Goal: Transaction & Acquisition: Purchase product/service

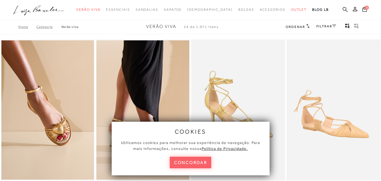
click at [343, 9] on icon at bounding box center [345, 9] width 5 height 5
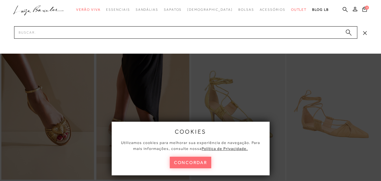
click at [177, 163] on button "concordar" at bounding box center [191, 163] width 42 height 12
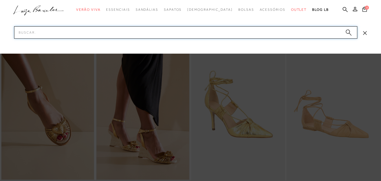
click at [42, 36] on input "Pesquisar" at bounding box center [186, 32] width 344 height 12
type input "mule"
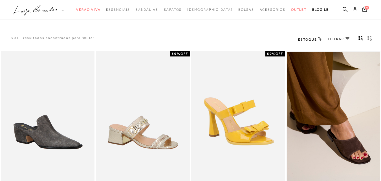
click at [341, 38] on span "FILTRAR" at bounding box center [337, 39] width 16 height 5
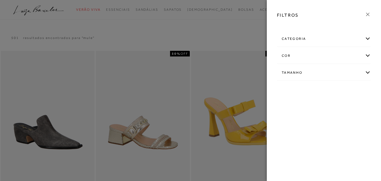
click at [348, 76] on div "Tamanho" at bounding box center [324, 72] width 93 height 15
click at [351, 90] on span "37" at bounding box center [350, 91] width 8 height 4
click at [350, 90] on input "37" at bounding box center [347, 92] width 6 height 6
checkbox input "true"
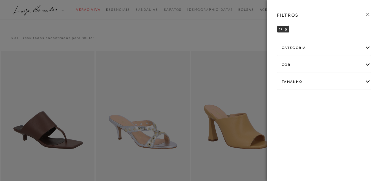
click at [248, 105] on div at bounding box center [190, 90] width 381 height 181
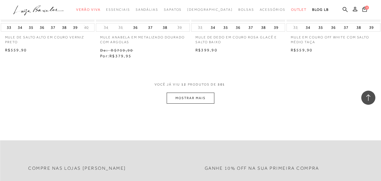
scroll to position [537, 0]
click at [189, 100] on button "MOSTRAR MAIS" at bounding box center [190, 97] width 47 height 11
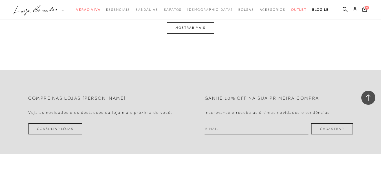
scroll to position [1158, 0]
click at [198, 27] on button "MOSTRAR MAIS" at bounding box center [190, 26] width 47 height 11
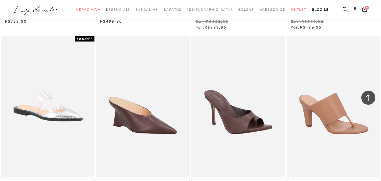
scroll to position [1652, 0]
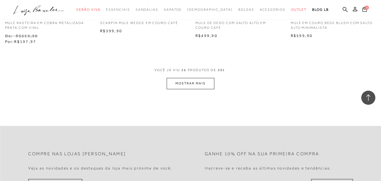
click at [187, 83] on button "MOSTRAR MAIS" at bounding box center [190, 83] width 47 height 11
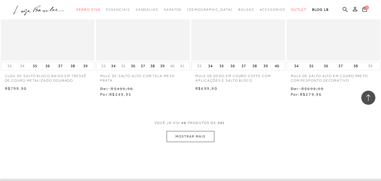
scroll to position [2160, 0]
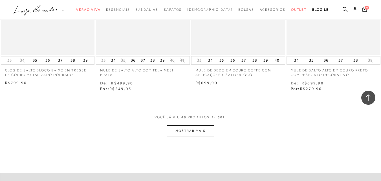
click at [193, 128] on button "MOSTRAR MAIS" at bounding box center [190, 130] width 47 height 11
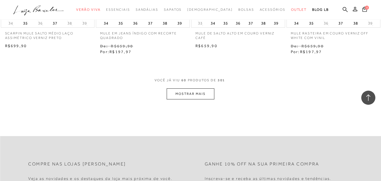
scroll to position [2753, 0]
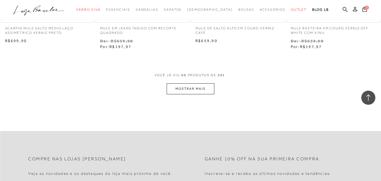
click at [179, 84] on button "MOSTRAR MAIS" at bounding box center [190, 88] width 47 height 11
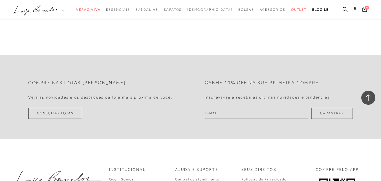
scroll to position [3290, 0]
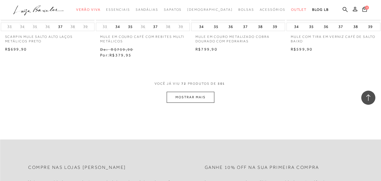
click at [189, 93] on button "MOSTRAR MAIS" at bounding box center [190, 97] width 47 height 11
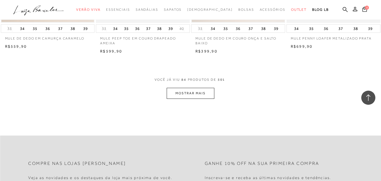
scroll to position [3855, 0]
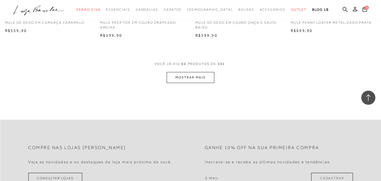
click at [184, 72] on button "MOSTRAR MAIS" at bounding box center [190, 77] width 47 height 11
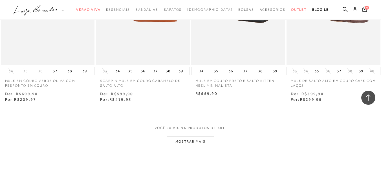
scroll to position [4363, 0]
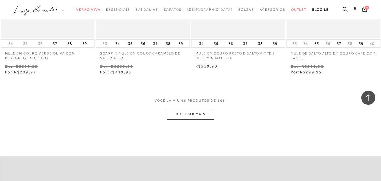
click at [185, 113] on button "MOSTRAR MAIS" at bounding box center [190, 114] width 47 height 11
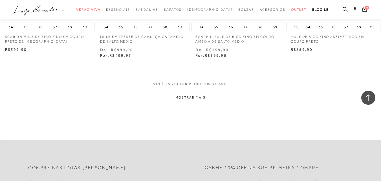
scroll to position [4928, 0]
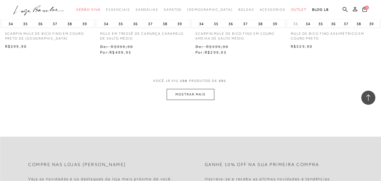
click at [186, 89] on button "MOSTRAR MAIS" at bounding box center [190, 94] width 47 height 11
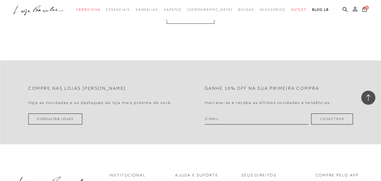
scroll to position [5492, 0]
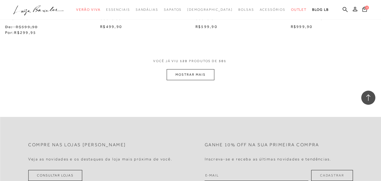
click at [189, 71] on button "MOSTRAR MAIS" at bounding box center [190, 74] width 47 height 11
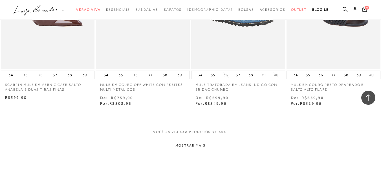
scroll to position [6057, 0]
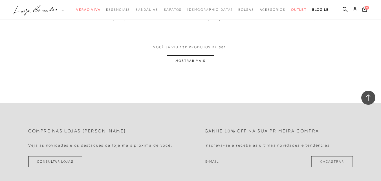
click at [182, 56] on button "MOSTRAR MAIS" at bounding box center [190, 60] width 47 height 11
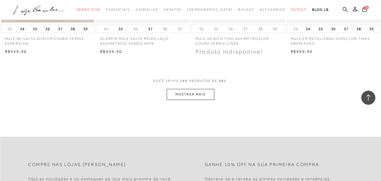
scroll to position [6622, 0]
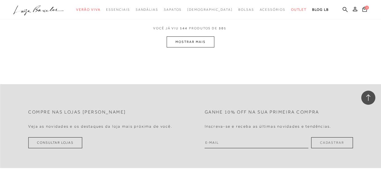
click at [198, 36] on button "MOSTRAR MAIS" at bounding box center [190, 41] width 47 height 11
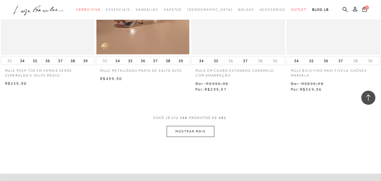
scroll to position [7082, 0]
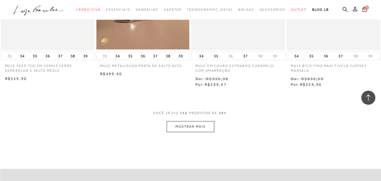
click at [189, 121] on button "MOSTRAR MAIS" at bounding box center [190, 126] width 47 height 11
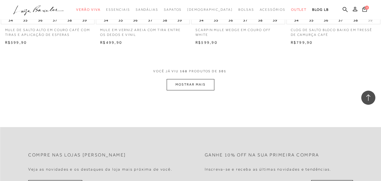
scroll to position [7675, 0]
click at [191, 78] on button "MOSTRAR MAIS" at bounding box center [190, 83] width 47 height 11
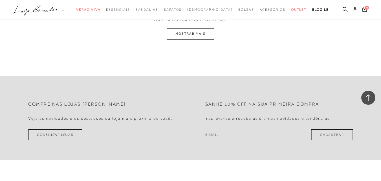
scroll to position [8268, 0]
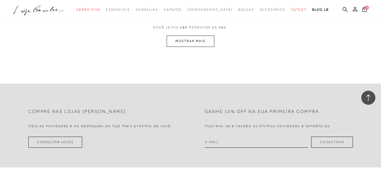
click at [178, 36] on button "MOSTRAR MAIS" at bounding box center [190, 41] width 47 height 11
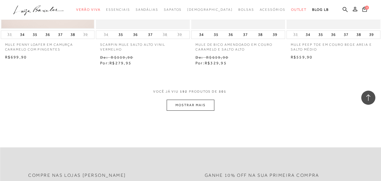
scroll to position [8763, 0]
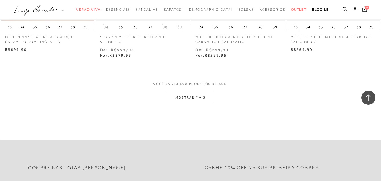
click at [209, 92] on button "MOSTRAR MAIS" at bounding box center [190, 97] width 47 height 11
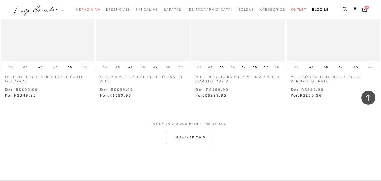
scroll to position [9243, 0]
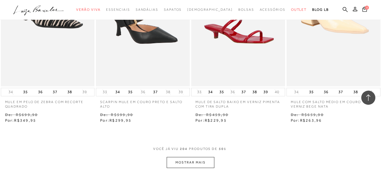
click at [189, 161] on button "MOSTRAR MAIS" at bounding box center [190, 162] width 47 height 11
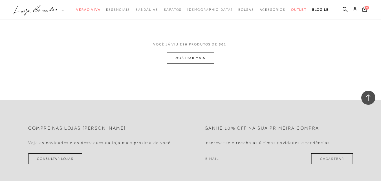
scroll to position [9807, 0]
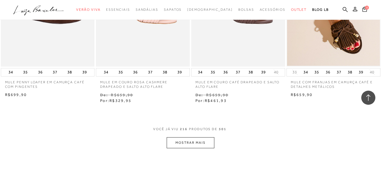
click at [188, 141] on button "MOSTRAR MAIS" at bounding box center [190, 142] width 47 height 11
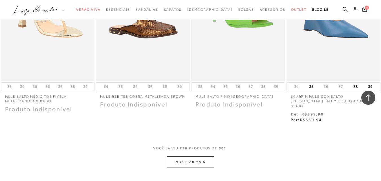
scroll to position [10542, 0]
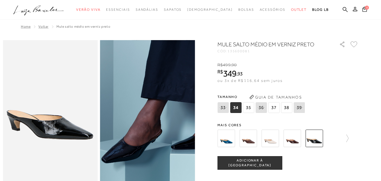
click at [278, 105] on span "37" at bounding box center [274, 107] width 11 height 11
click at [256, 165] on span "ADICIONAR À [GEOGRAPHIC_DATA]" at bounding box center [250, 163] width 64 height 10
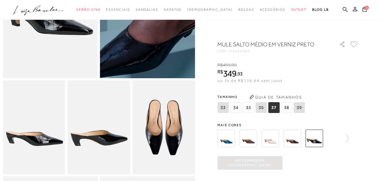
scroll to position [113, 0]
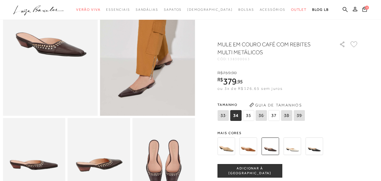
scroll to position [85, 0]
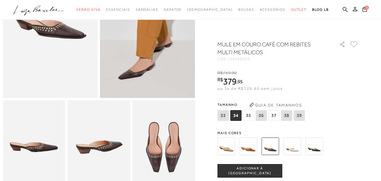
click at [249, 149] on img at bounding box center [249, 147] width 18 height 18
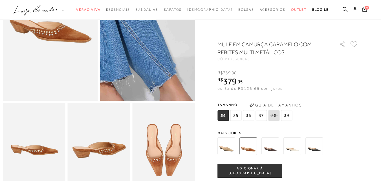
scroll to position [85, 0]
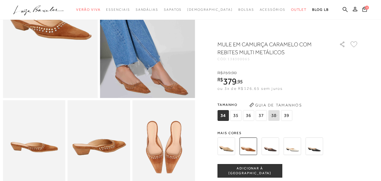
click at [272, 148] on img at bounding box center [271, 147] width 18 height 18
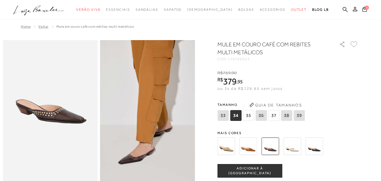
click at [318, 151] on img at bounding box center [315, 147] width 18 height 18
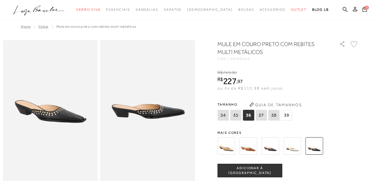
click at [319, 148] on img at bounding box center [315, 146] width 18 height 18
click at [319, 145] on img at bounding box center [315, 146] width 18 height 18
click at [273, 146] on img at bounding box center [271, 146] width 18 height 18
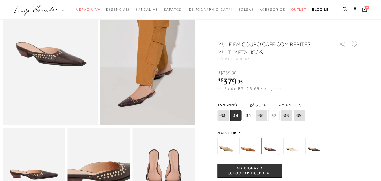
scroll to position [28, 0]
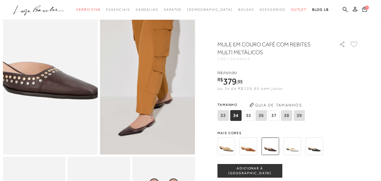
click at [69, 93] on img at bounding box center [31, 75] width 190 height 285
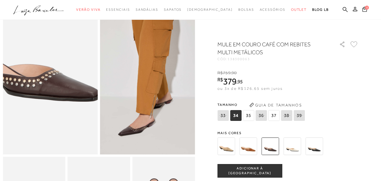
click at [69, 91] on img at bounding box center [31, 77] width 190 height 285
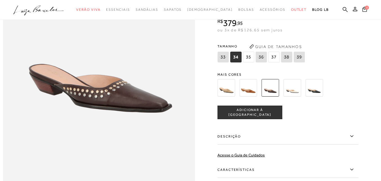
scroll to position [395, 0]
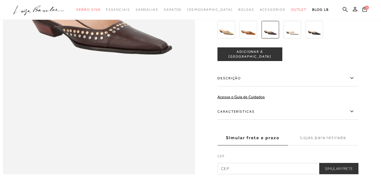
click at [235, 120] on label "Características" at bounding box center [288, 111] width 141 height 16
click at [0, 0] on input "Características" at bounding box center [0, 0] width 0 height 0
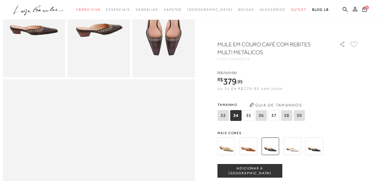
scroll to position [169, 0]
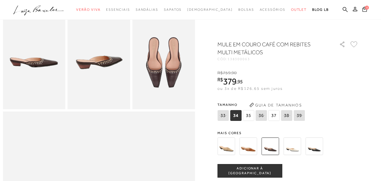
click at [232, 147] on img at bounding box center [227, 147] width 18 height 18
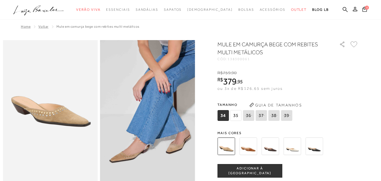
click at [266, 149] on img at bounding box center [271, 147] width 18 height 18
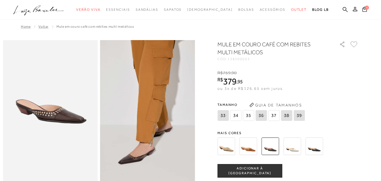
click at [251, 128] on div "MULE EM COURO CAFÉ COM REBITES MULTI METÁLICOS CÓD: 138300063 × É necessário se…" at bounding box center [288, 182] width 141 height 284
click at [249, 141] on img at bounding box center [249, 147] width 18 height 18
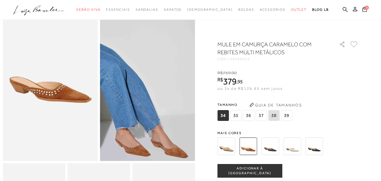
scroll to position [28, 0]
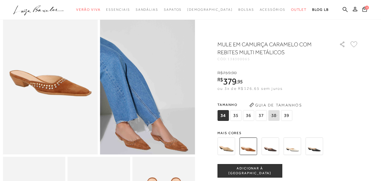
click at [277, 151] on img at bounding box center [271, 147] width 18 height 18
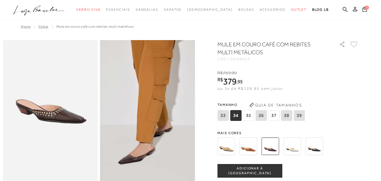
click at [316, 149] on img at bounding box center [315, 147] width 18 height 18
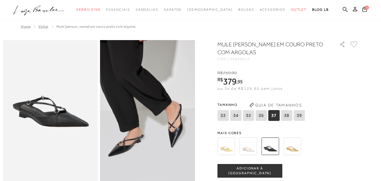
click at [141, 156] on img at bounding box center [147, 111] width 95 height 143
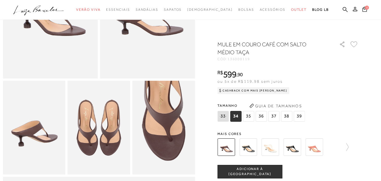
scroll to position [85, 0]
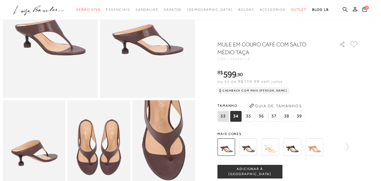
click at [255, 142] on img at bounding box center [249, 147] width 18 height 18
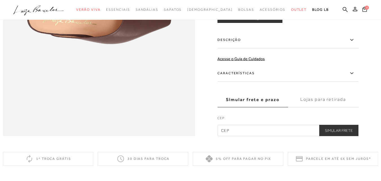
scroll to position [424, 0]
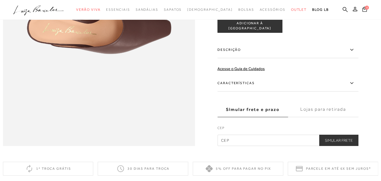
click at [244, 91] on label "Características" at bounding box center [288, 83] width 141 height 16
click at [0, 0] on input "Características" at bounding box center [0, 0] width 0 height 0
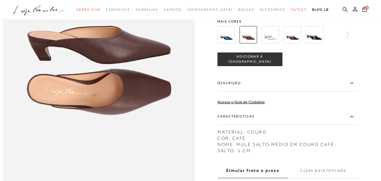
scroll to position [282, 0]
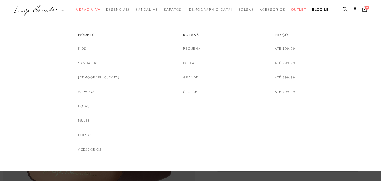
click at [291, 7] on link "Outlet" at bounding box center [299, 10] width 16 height 10
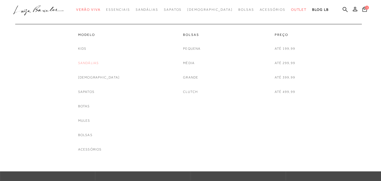
click at [96, 65] on link "Sandálias" at bounding box center [88, 63] width 21 height 6
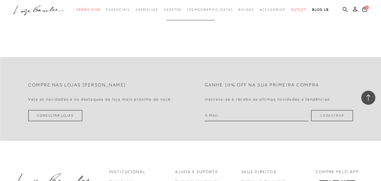
scroll to position [1214, 0]
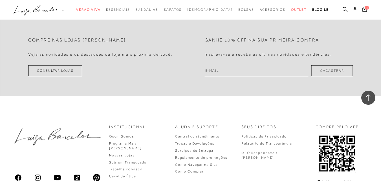
click at [333, 8] on ul ".a{fill-rule:evenodd;} Verão Viva Em alta Favoritos das Influenciadoras Apostas…" at bounding box center [186, 10] width 346 height 10
click at [343, 8] on icon at bounding box center [345, 9] width 5 height 5
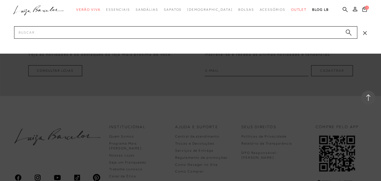
click at [229, 65] on div at bounding box center [190, 90] width 381 height 181
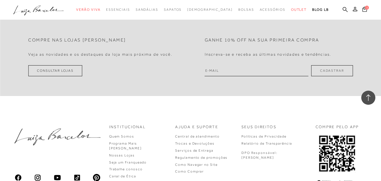
drag, startPoint x: 227, startPoint y: 66, endPoint x: 119, endPoint y: 33, distance: 113.4
click at [227, 66] on input "email" at bounding box center [257, 70] width 104 height 11
click at [343, 8] on icon at bounding box center [345, 9] width 5 height 5
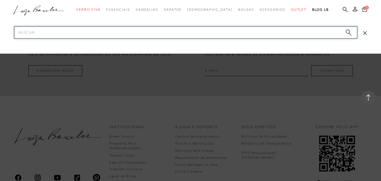
click at [79, 38] on input "Pesquisar" at bounding box center [186, 32] width 344 height 12
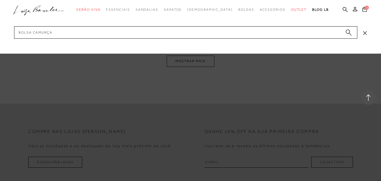
scroll to position [1118, 0]
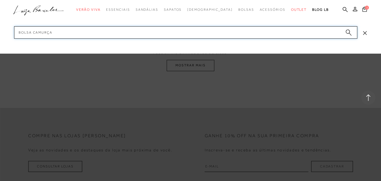
click at [77, 32] on input "bolsa camurça" at bounding box center [186, 32] width 344 height 12
type input "bolsa camurça verde"
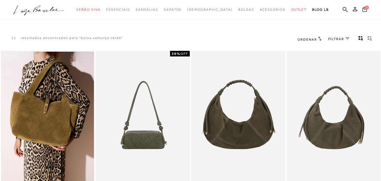
click at [40, 113] on img at bounding box center [47, 121] width 93 height 139
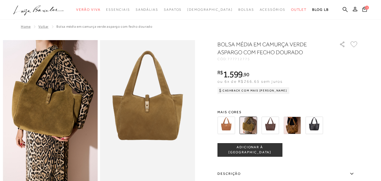
click at [298, 126] on img at bounding box center [293, 126] width 18 height 18
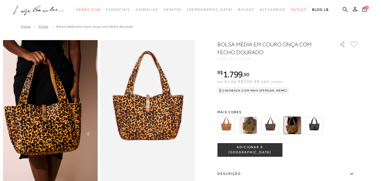
click at [243, 122] on img at bounding box center [249, 126] width 18 height 18
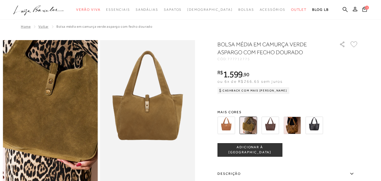
click at [45, 115] on img at bounding box center [54, 109] width 190 height 285
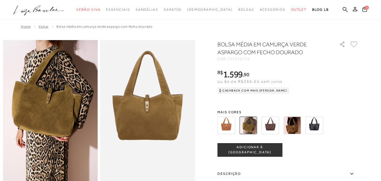
scroll to position [113, 0]
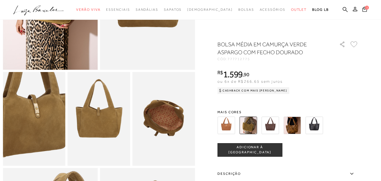
click at [40, 125] on img at bounding box center [26, 117] width 125 height 188
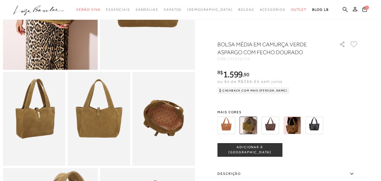
click at [167, 125] on img at bounding box center [163, 119] width 63 height 94
click at [99, 131] on img at bounding box center [99, 119] width 63 height 94
click at [227, 123] on img at bounding box center [227, 126] width 18 height 18
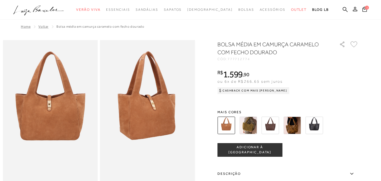
click at [257, 127] on img at bounding box center [249, 126] width 18 height 18
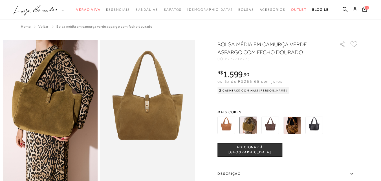
click at [315, 125] on img at bounding box center [315, 126] width 18 height 18
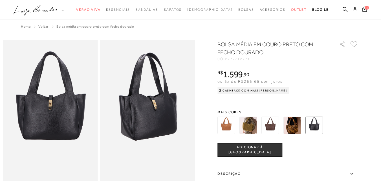
click at [275, 128] on img at bounding box center [271, 126] width 18 height 18
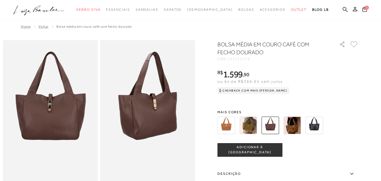
click at [252, 124] on img at bounding box center [249, 126] width 18 height 18
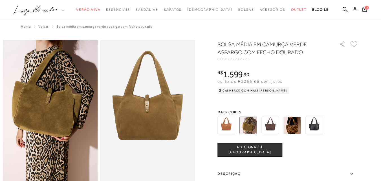
click at [358, 43] on icon at bounding box center [354, 44] width 7 height 6
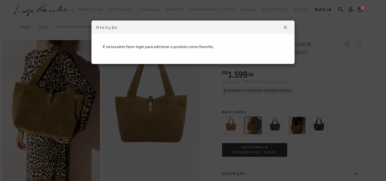
click at [131, 53] on div "É necessário fazer login para adicionar o produto como favorito." at bounding box center [192, 42] width 191 height 32
click at [132, 49] on p "É necessário fazer login para adicionar o produto como favorito." at bounding box center [193, 41] width 180 height 18
drag, startPoint x: 181, startPoint y: 44, endPoint x: 355, endPoint y: 3, distance: 178.3
click at [201, 41] on p "É necessário fazer login para adicionar o produto como favorito." at bounding box center [193, 41] width 180 height 18
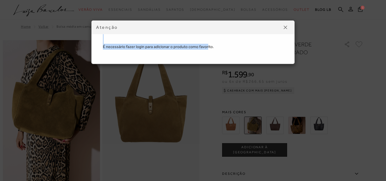
click at [281, 25] on button at bounding box center [285, 27] width 9 height 9
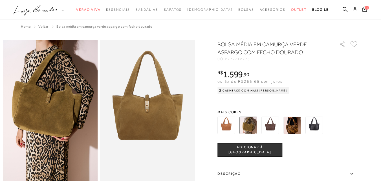
click at [353, 7] on icon at bounding box center [355, 9] width 5 height 5
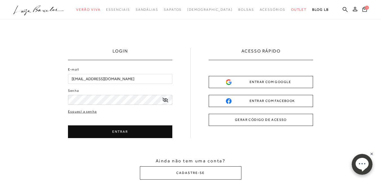
click at [164, 99] on icon at bounding box center [166, 100] width 6 height 5
click at [110, 134] on button "ENTRAR" at bounding box center [120, 131] width 104 height 13
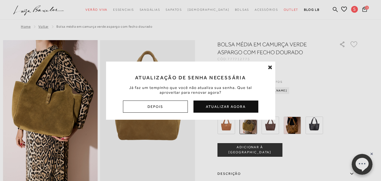
click at [204, 108] on button "Atualizar Agora" at bounding box center [226, 107] width 65 height 12
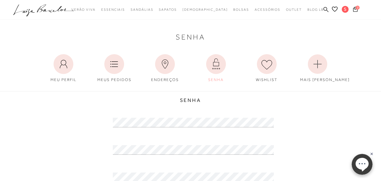
click at [287, 100] on div "Senha" at bounding box center [190, 100] width 381 height 6
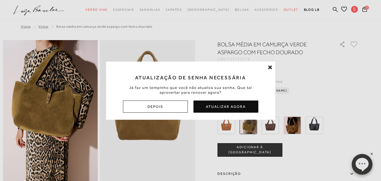
click at [268, 67] on icon at bounding box center [270, 67] width 5 height 6
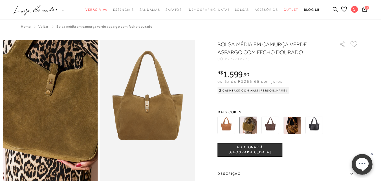
click at [45, 114] on img at bounding box center [54, 110] width 190 height 285
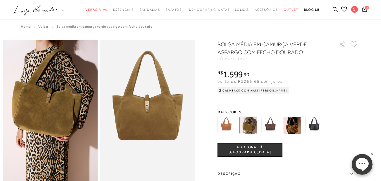
click at [357, 43] on icon at bounding box center [354, 44] width 7 height 6
click at [363, 8] on icon at bounding box center [365, 8] width 5 height 5
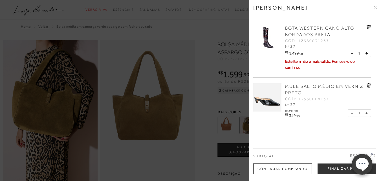
click at [268, 40] on img at bounding box center [268, 39] width 28 height 28
click at [370, 27] on icon at bounding box center [369, 27] width 4 height 4
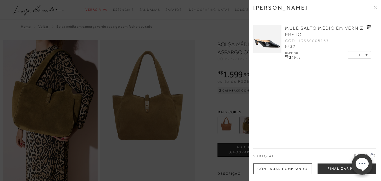
click at [157, 70] on div at bounding box center [190, 90] width 381 height 181
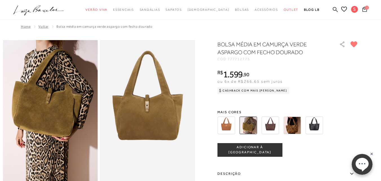
click at [333, 7] on icon at bounding box center [335, 9] width 5 height 5
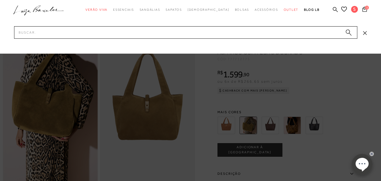
click at [100, 39] on div at bounding box center [190, 27] width 381 height 54
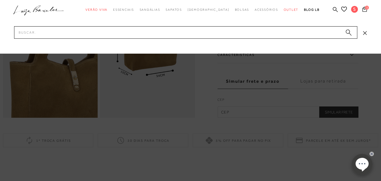
scroll to position [316, 0]
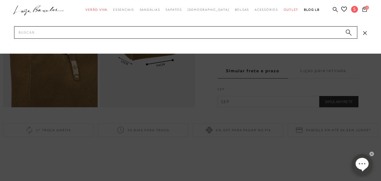
click at [100, 39] on div at bounding box center [190, 27] width 381 height 54
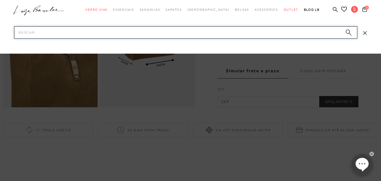
click at [99, 33] on input "Pesquisar" at bounding box center [186, 32] width 344 height 12
click at [82, 32] on input "Pesquisar" at bounding box center [186, 32] width 344 height 12
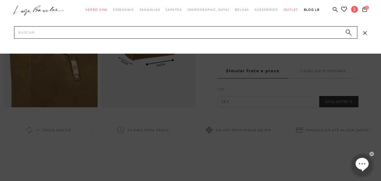
click at [365, 32] on icon at bounding box center [365, 33] width 4 height 4
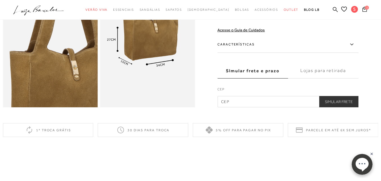
click at [323, 9] on ul ".a{fill-rule:evenodd;} Verão Viva Em alta Favoritos das Influenciadoras Apostas…" at bounding box center [186, 10] width 346 height 10
click at [333, 9] on icon at bounding box center [335, 9] width 5 height 5
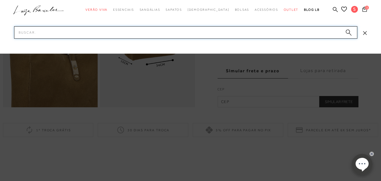
click at [38, 34] on input "Pesquisar" at bounding box center [186, 32] width 344 height 12
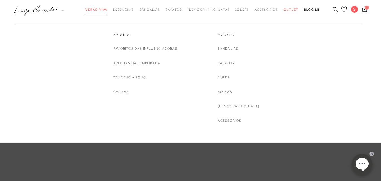
drag, startPoint x: 99, startPoint y: 9, endPoint x: 146, endPoint y: 7, distance: 46.9
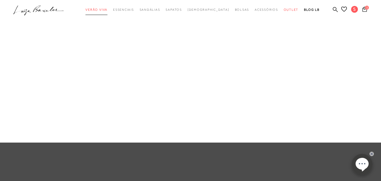
click at [99, 9] on span "Verão Viva" at bounding box center [97, 9] width 22 height 3
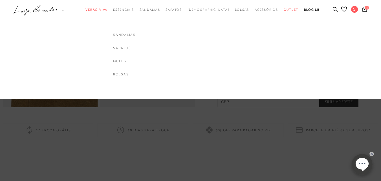
click at [134, 7] on link "Essenciais" at bounding box center [123, 10] width 21 height 10
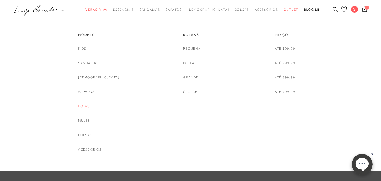
click at [90, 108] on link "Botas" at bounding box center [84, 106] width 12 height 6
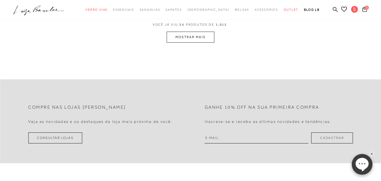
scroll to position [4, 0]
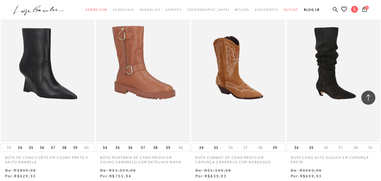
scroll to position [621, 0]
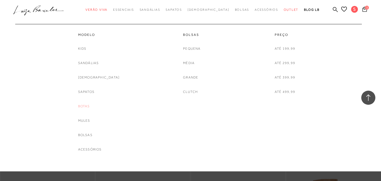
click at [90, 104] on link "Botas" at bounding box center [84, 106] width 12 height 6
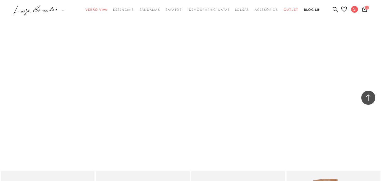
click at [368, 99] on icon at bounding box center [368, 97] width 7 height 7
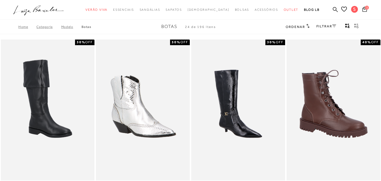
click at [331, 26] on link "FILTRAR" at bounding box center [327, 26] width 20 height 4
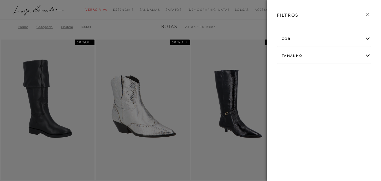
click at [308, 59] on div "Tamanho" at bounding box center [324, 55] width 93 height 15
click at [350, 74] on span "37" at bounding box center [350, 74] width 8 height 4
click at [350, 74] on input "37" at bounding box center [347, 75] width 6 height 6
checkbox input "true"
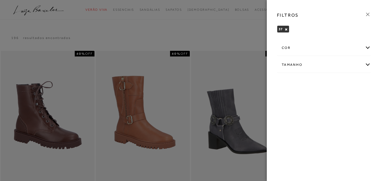
click at [156, 100] on div at bounding box center [190, 90] width 381 height 181
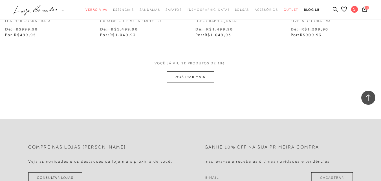
scroll to position [565, 0]
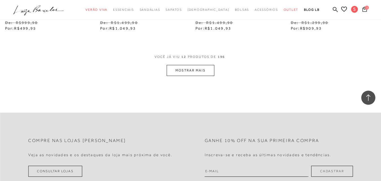
click at [183, 69] on button "MOSTRAR MAIS" at bounding box center [190, 70] width 47 height 11
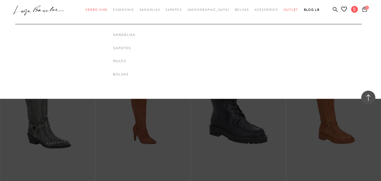
scroll to position [819, 0]
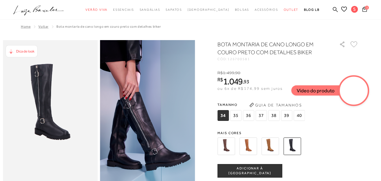
click at [345, 90] on video at bounding box center [354, 90] width 27 height 27
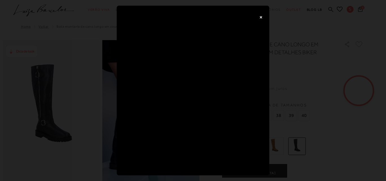
click at [261, 14] on button "×" at bounding box center [260, 16] width 11 height 11
